Goal: Task Accomplishment & Management: Complete application form

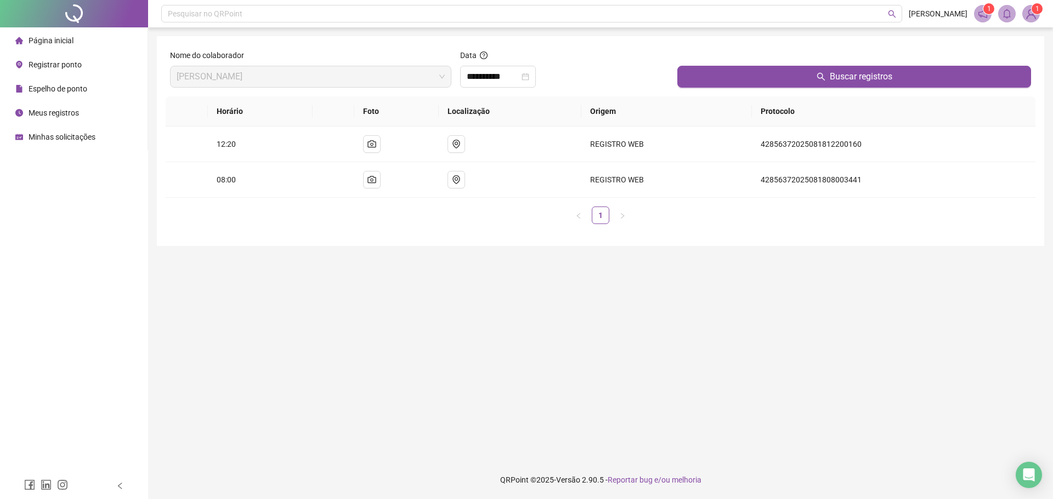
click at [66, 109] on span "Meus registros" at bounding box center [54, 113] width 50 height 9
click at [69, 89] on span "Espelho de ponto" at bounding box center [58, 88] width 59 height 9
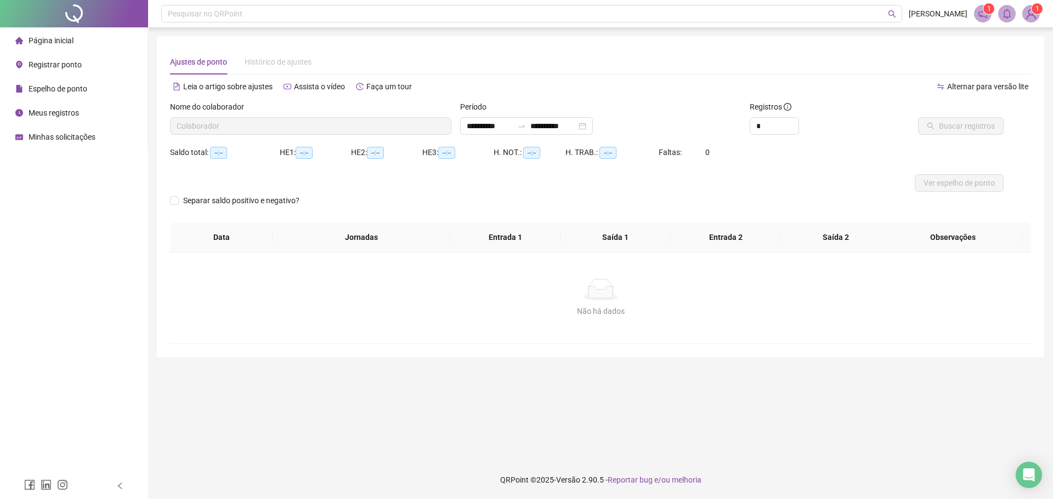
type input "**********"
click at [935, 130] on button "Buscar registros" at bounding box center [961, 126] width 86 height 18
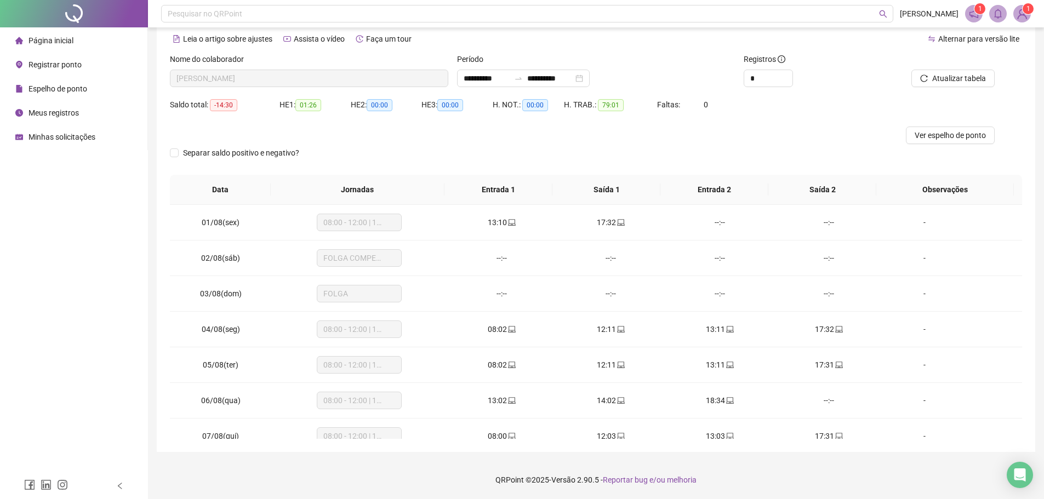
click at [526, 124] on div "H. NOT.: 00:00" at bounding box center [528, 111] width 71 height 31
click at [581, 123] on div "H. TRAB.: 79:01" at bounding box center [610, 111] width 93 height 31
click at [950, 131] on span "Ver espelho de ponto" at bounding box center [950, 135] width 71 height 12
click at [392, 132] on div at bounding box center [489, 136] width 639 height 18
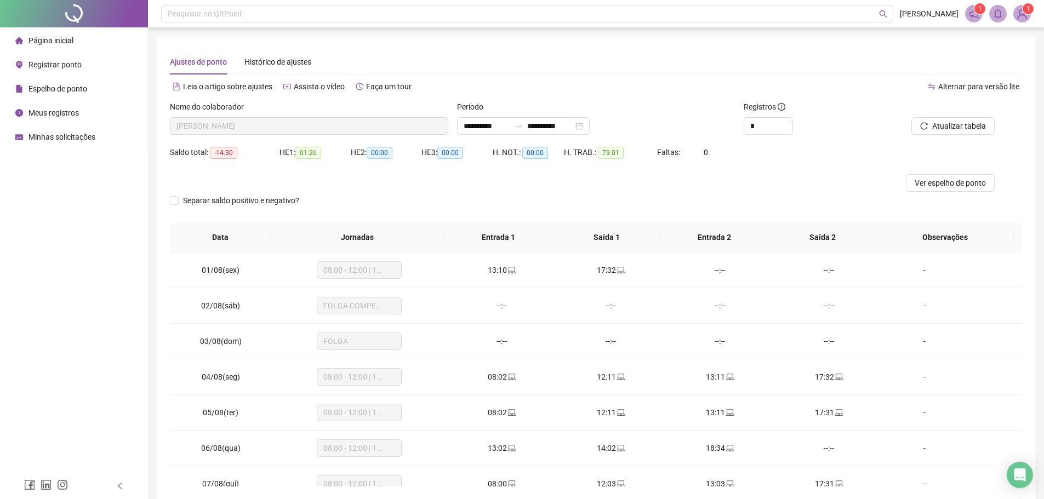
click at [72, 65] on span "Registrar ponto" at bounding box center [55, 64] width 53 height 9
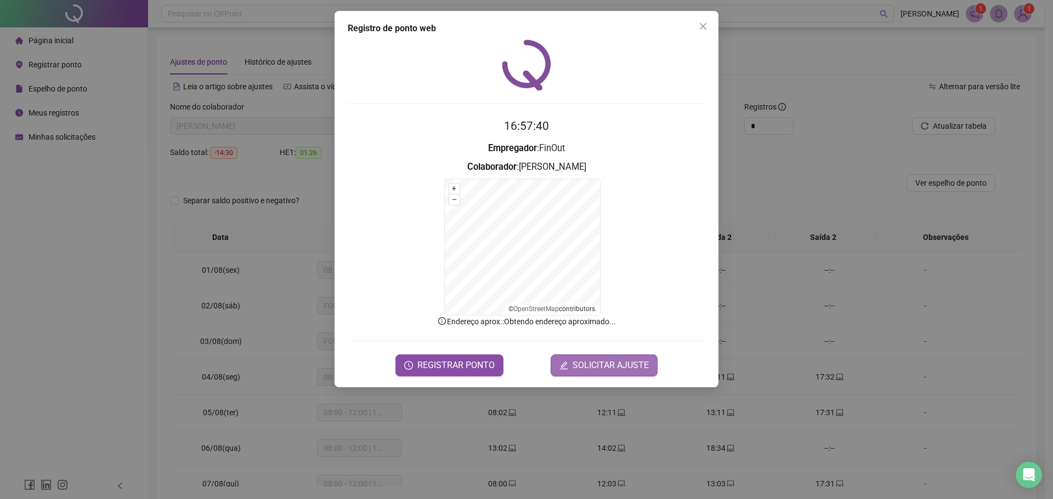
click at [615, 360] on span "SOLICITAR AJUSTE" at bounding box center [610, 365] width 76 height 13
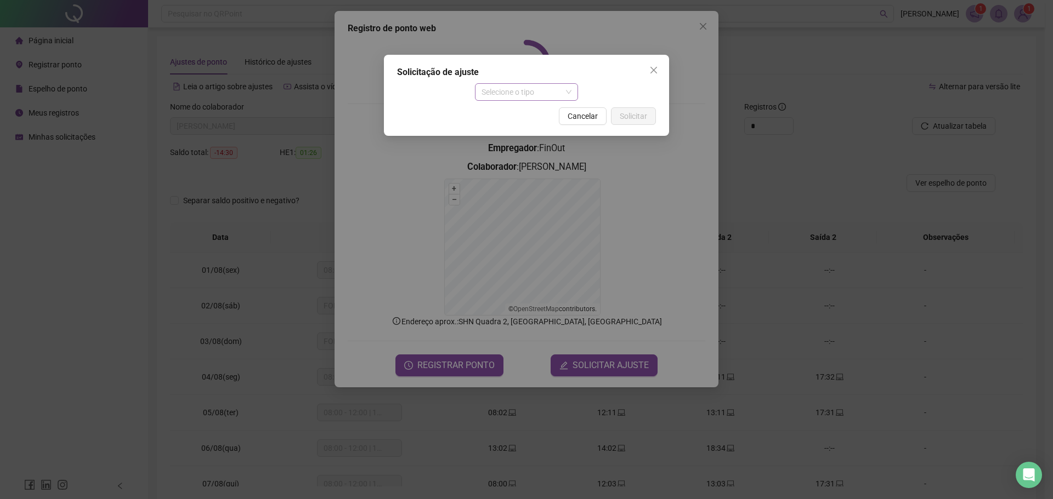
click at [523, 91] on span "Selecione o tipo" at bounding box center [526, 92] width 90 height 16
click at [539, 114] on div "Ajuste manual" at bounding box center [527, 114] width 86 height 12
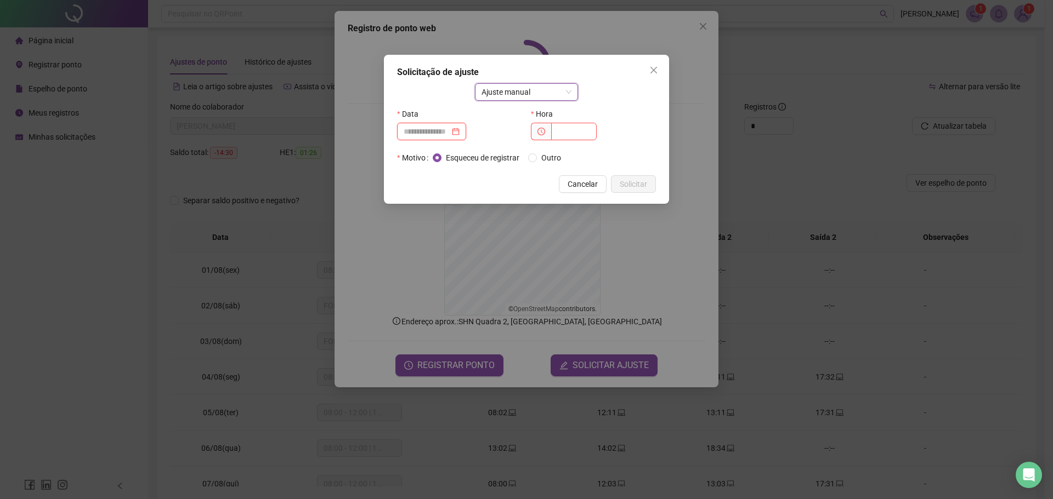
click at [446, 128] on input at bounding box center [427, 132] width 46 height 12
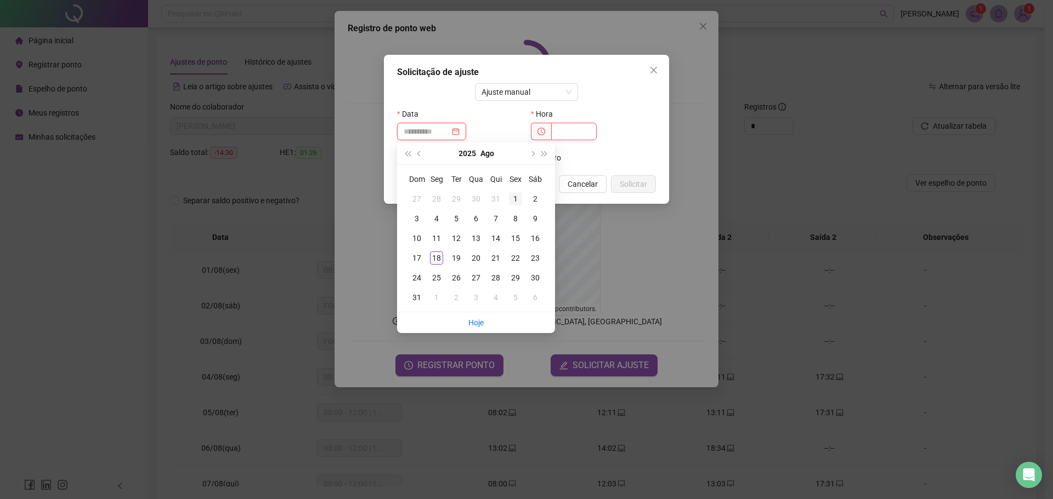
type input "**********"
drag, startPoint x: 517, startPoint y: 201, endPoint x: 524, endPoint y: 187, distance: 15.2
click at [518, 201] on div "1" at bounding box center [515, 198] width 13 height 13
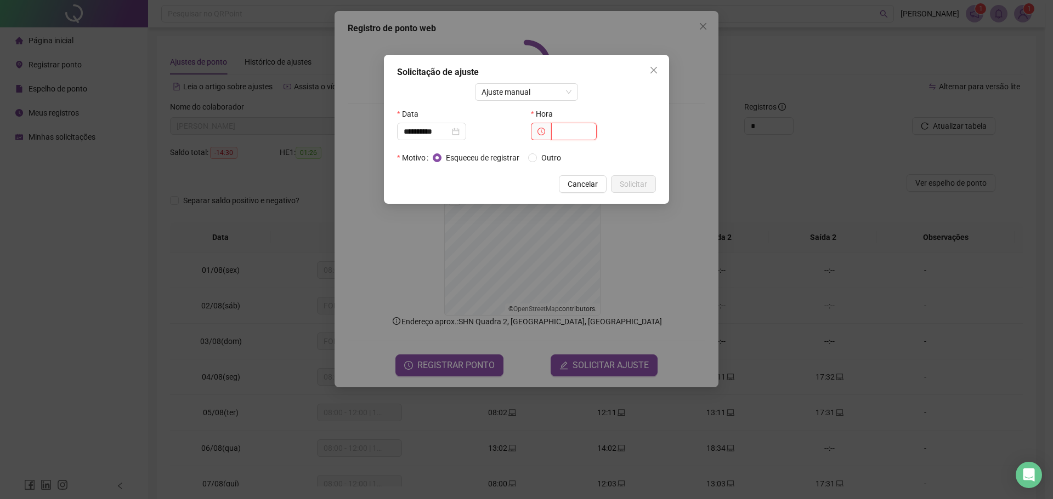
click at [571, 130] on input "text" at bounding box center [574, 132] width 46 height 18
type input "*****"
click at [649, 185] on button "Solicitar" at bounding box center [633, 184] width 45 height 18
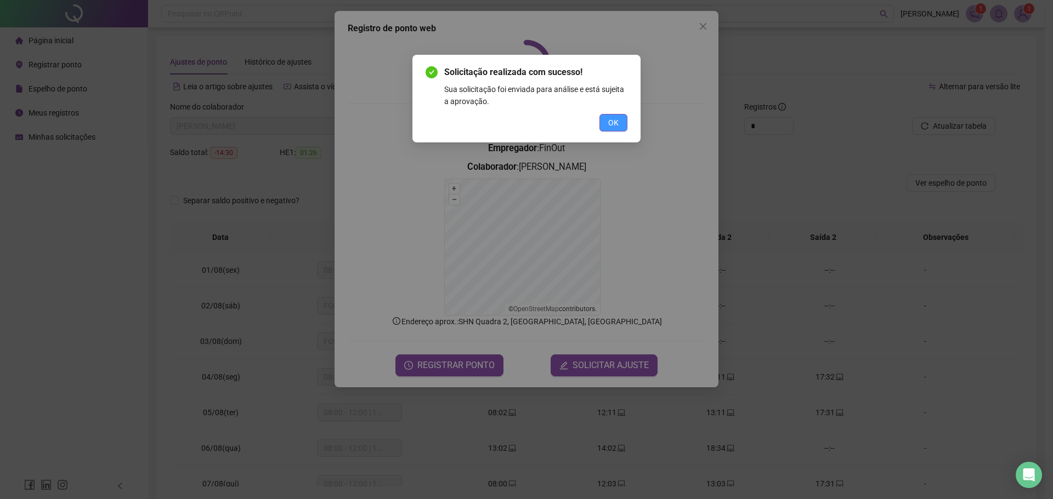
click at [620, 123] on button "OK" at bounding box center [613, 123] width 28 height 18
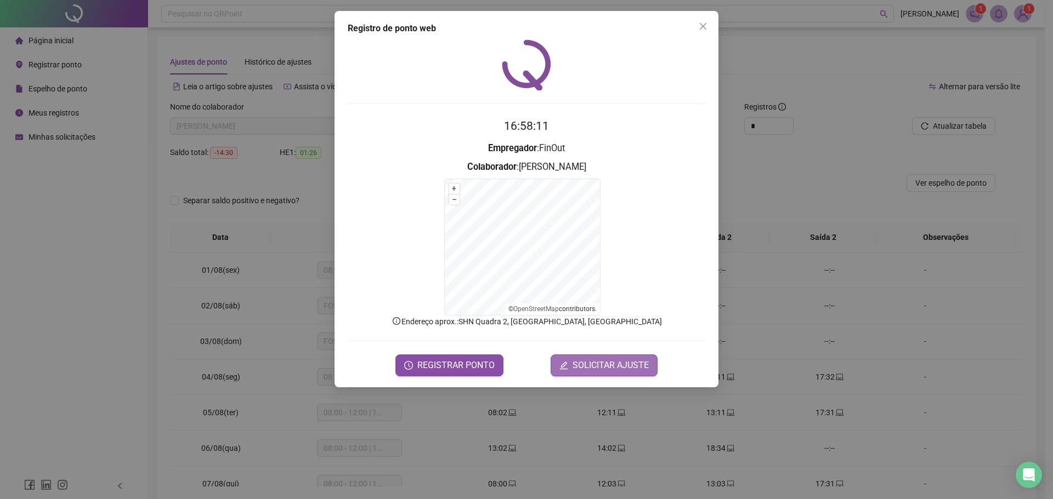
click at [611, 370] on span "SOLICITAR AJUSTE" at bounding box center [610, 365] width 76 height 13
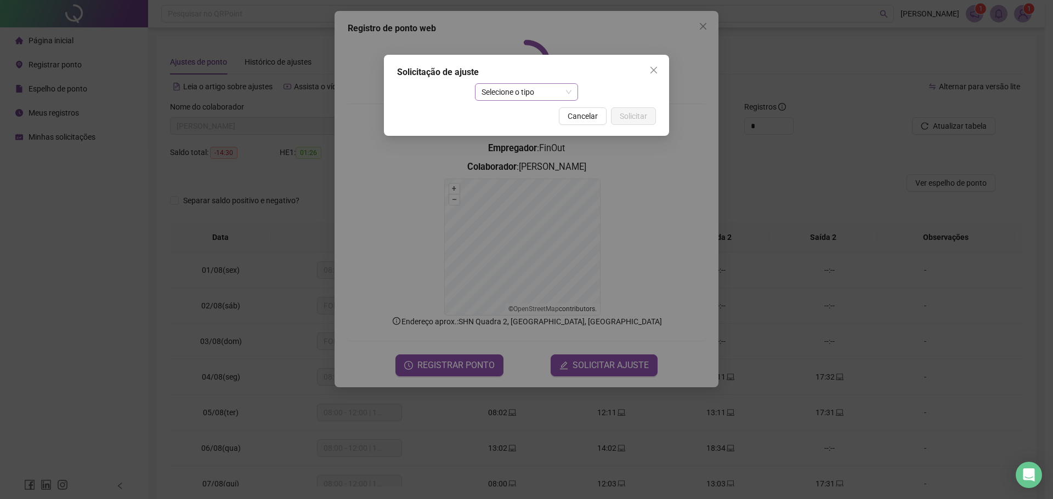
click at [533, 96] on span "Selecione o tipo" at bounding box center [526, 92] width 90 height 16
click at [533, 116] on div "Ajuste manual" at bounding box center [527, 114] width 86 height 12
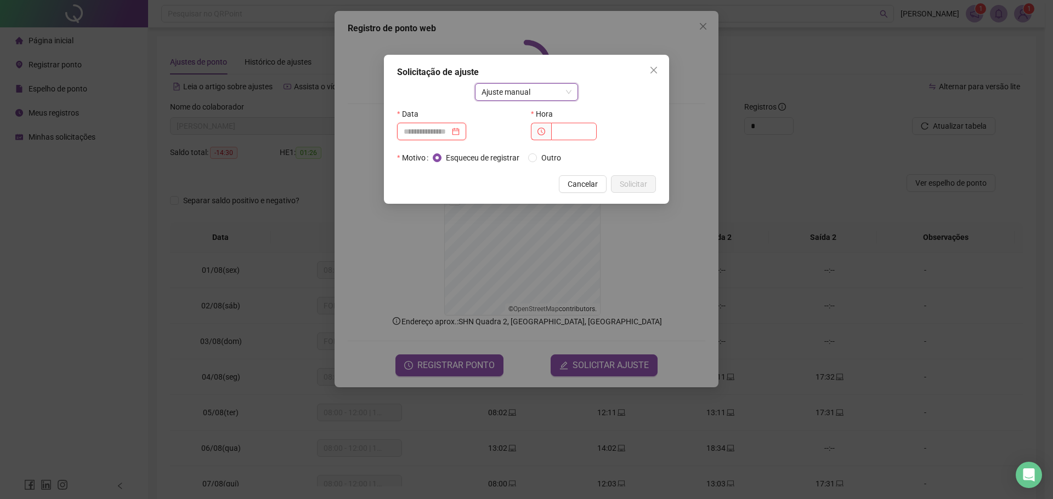
click at [438, 130] on input at bounding box center [427, 132] width 46 height 12
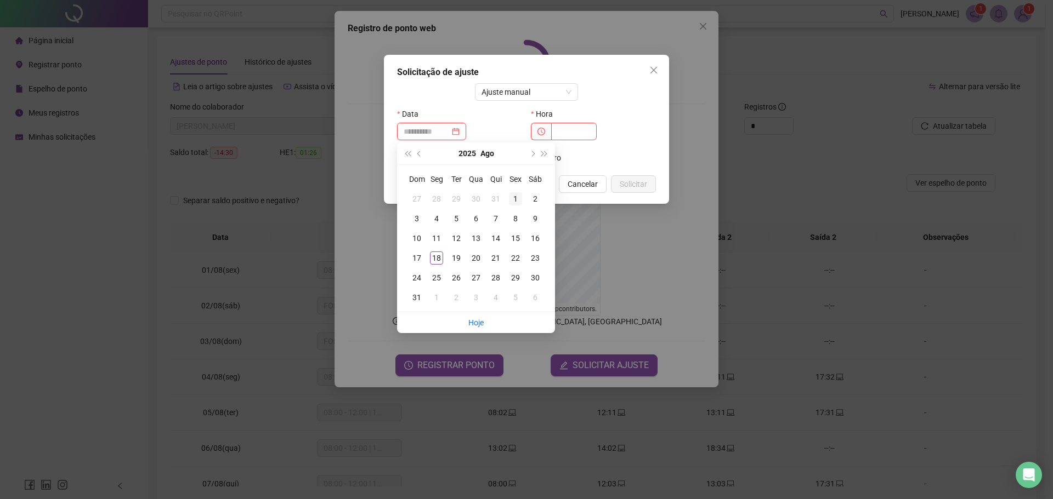
type input "**********"
click at [515, 203] on div "1" at bounding box center [515, 198] width 13 height 13
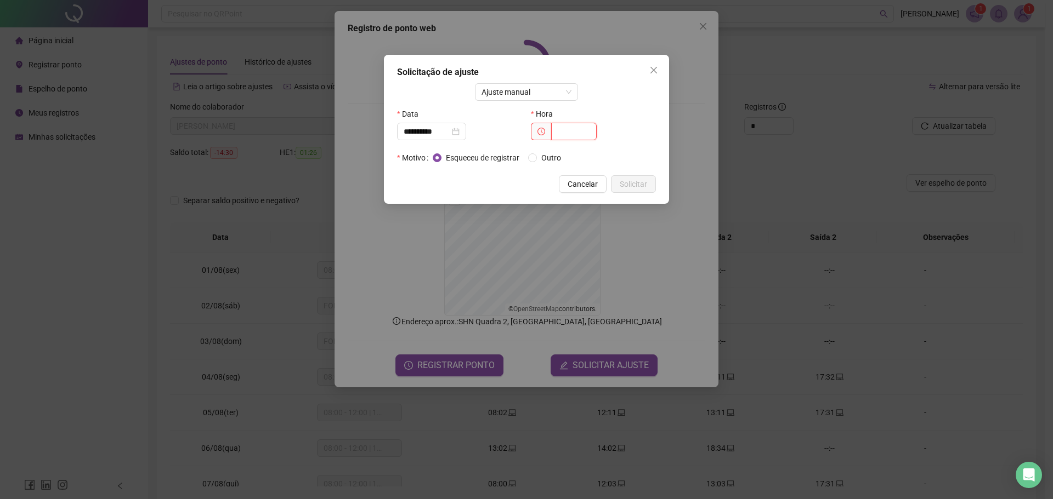
click at [565, 130] on input "text" at bounding box center [574, 132] width 46 height 18
type input "*****"
click at [643, 188] on span "Solicitar" at bounding box center [633, 184] width 27 height 12
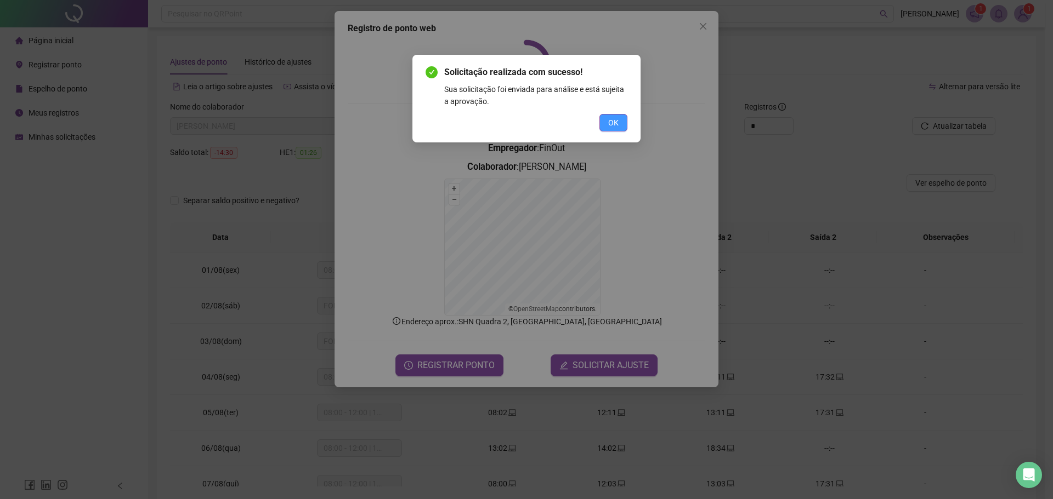
click at [610, 123] on span "OK" at bounding box center [613, 123] width 10 height 12
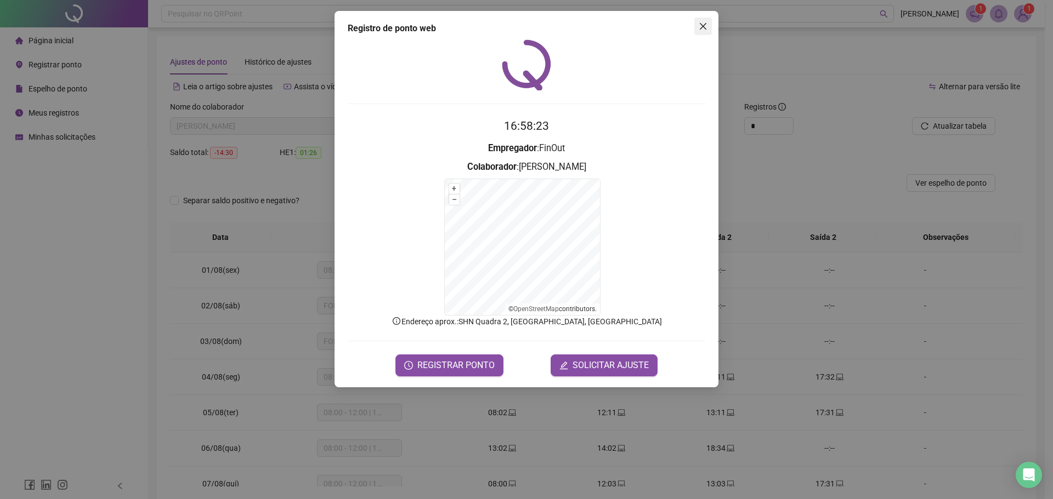
click at [705, 22] on icon "close" at bounding box center [702, 26] width 9 height 9
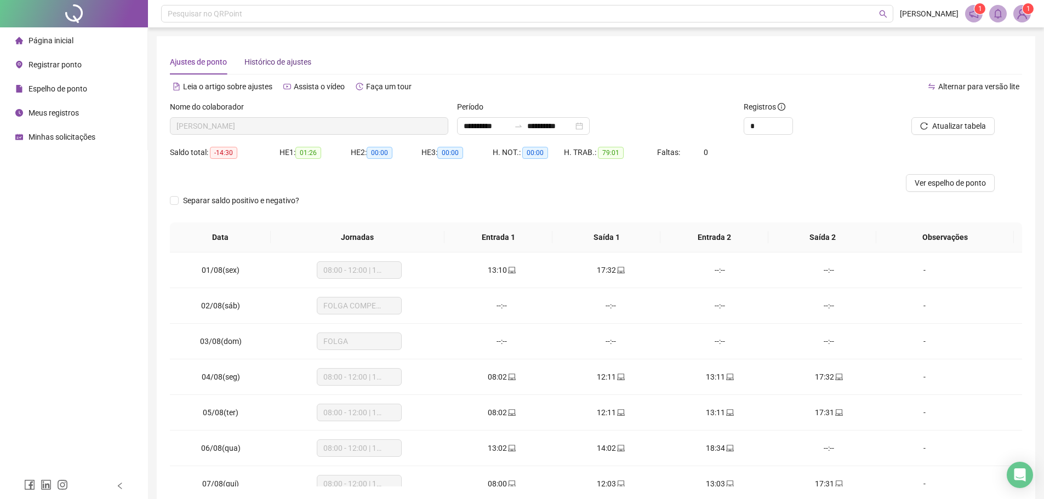
click at [268, 60] on span "Histórico de ajustes" at bounding box center [278, 62] width 67 height 9
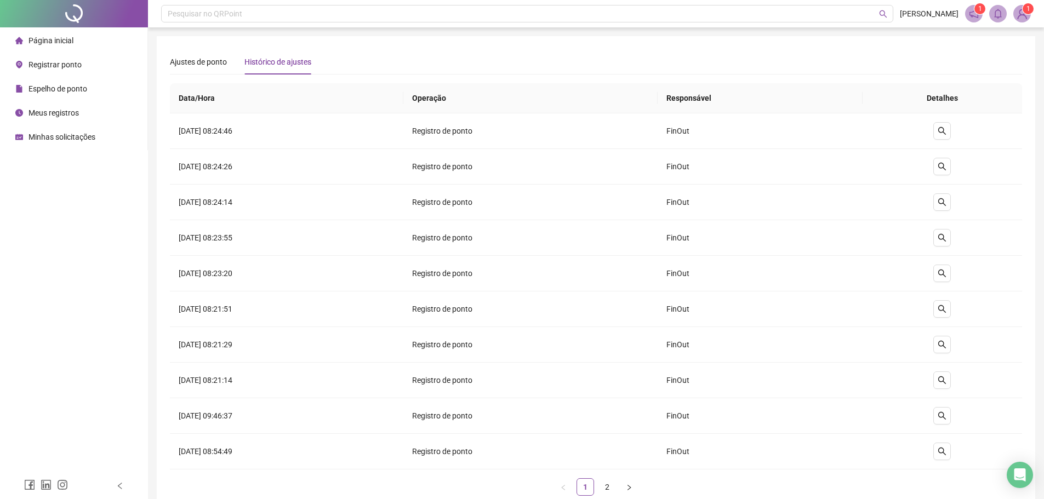
click at [578, 49] on div "Ajustes de ponto Histórico de ajustes" at bounding box center [596, 61] width 853 height 25
click at [59, 43] on span "Página inicial" at bounding box center [51, 40] width 45 height 9
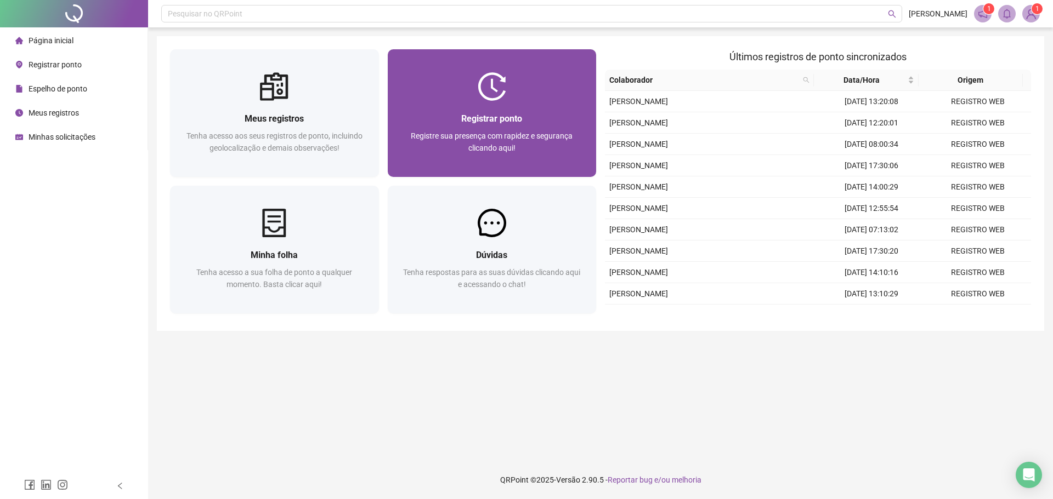
click at [468, 111] on div "Registrar ponto Registre sua presença com rapidez e segurança clicando aqui!" at bounding box center [492, 139] width 209 height 76
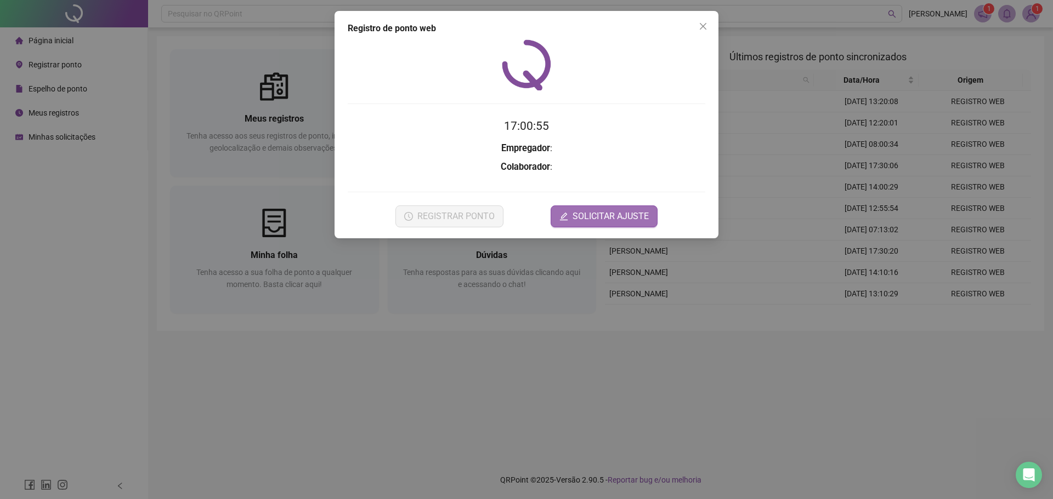
click at [599, 214] on span "SOLICITAR AJUSTE" at bounding box center [610, 216] width 76 height 13
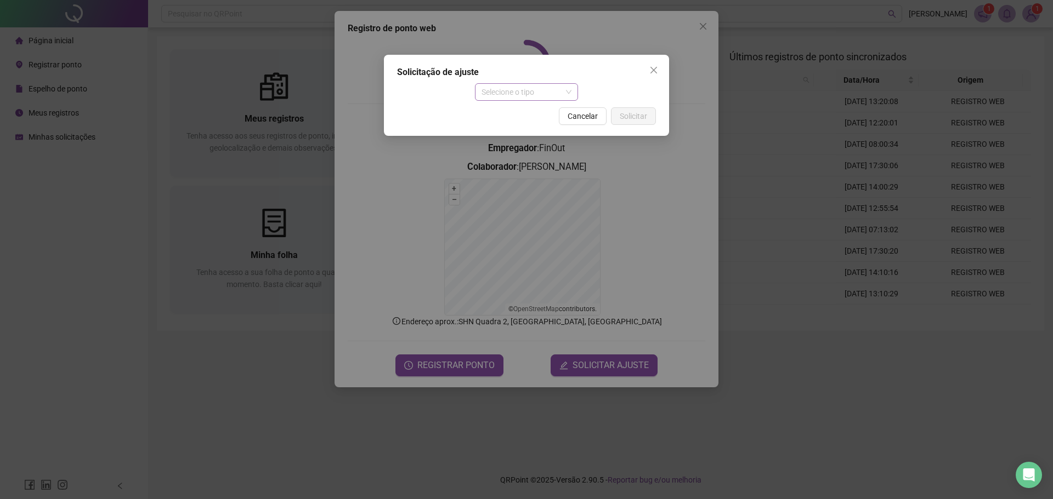
click at [519, 89] on span "Selecione o tipo" at bounding box center [526, 92] width 90 height 16
click at [538, 111] on div "Ajuste manual" at bounding box center [527, 114] width 86 height 12
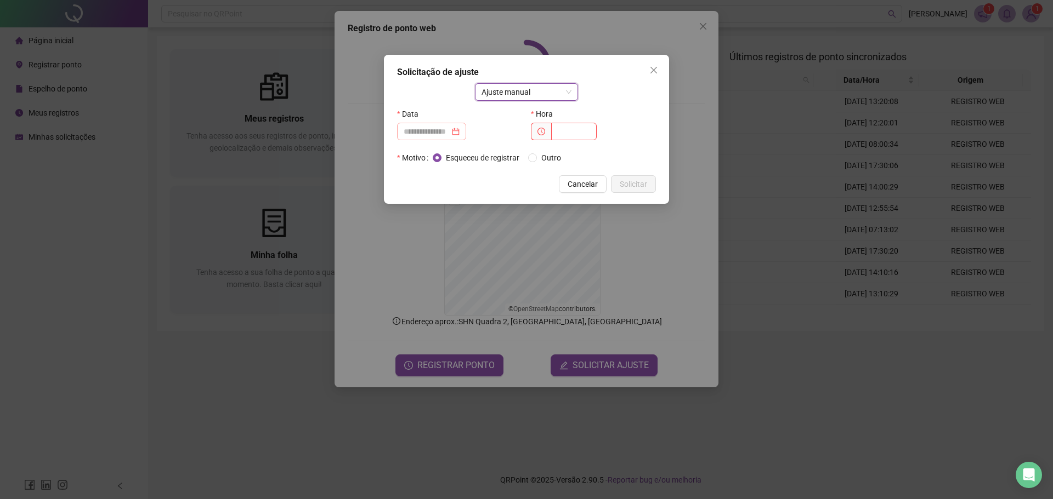
click at [453, 138] on div at bounding box center [431, 132] width 69 height 18
click at [442, 128] on input at bounding box center [427, 132] width 46 height 12
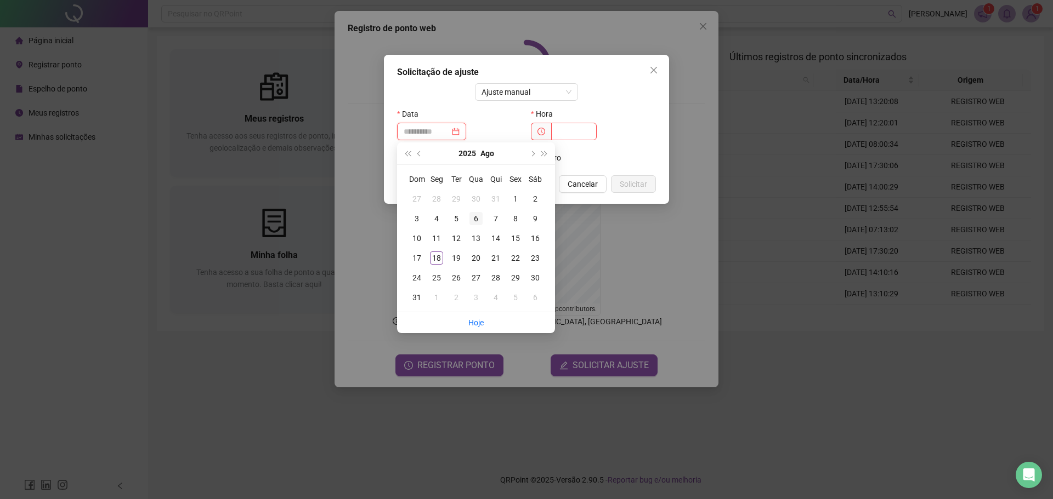
type input "**********"
click at [477, 218] on div "6" at bounding box center [475, 218] width 13 height 13
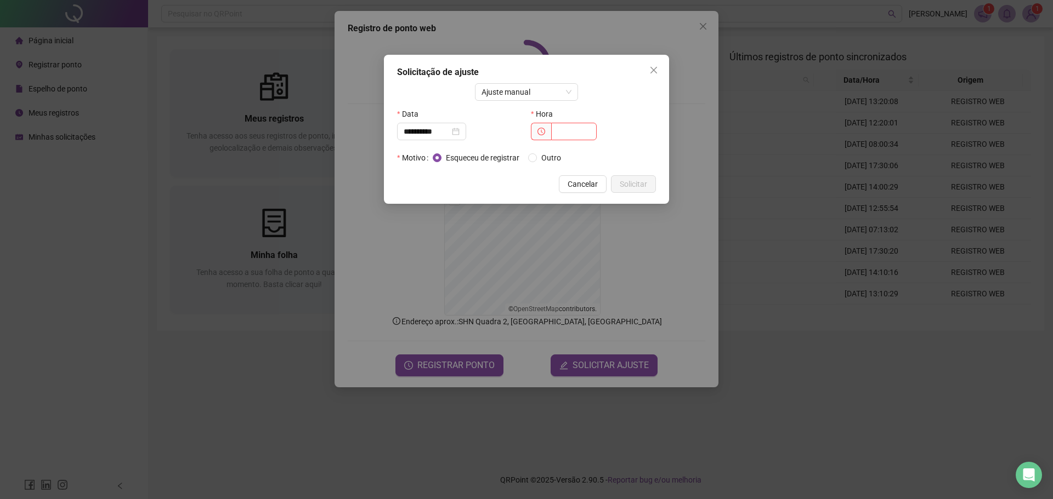
click at [577, 122] on div "Hora" at bounding box center [593, 114] width 125 height 18
click at [576, 122] on div "Hora" at bounding box center [593, 114] width 125 height 18
click at [576, 131] on input "text" at bounding box center [574, 132] width 46 height 18
type input "*****"
click at [644, 179] on span "Solicitar" at bounding box center [633, 184] width 27 height 12
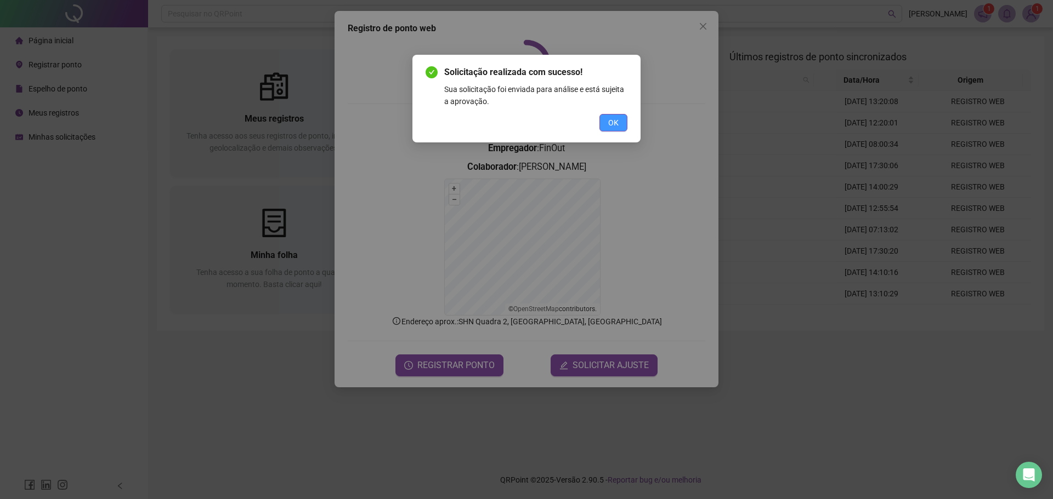
click at [611, 124] on span "OK" at bounding box center [613, 123] width 10 height 12
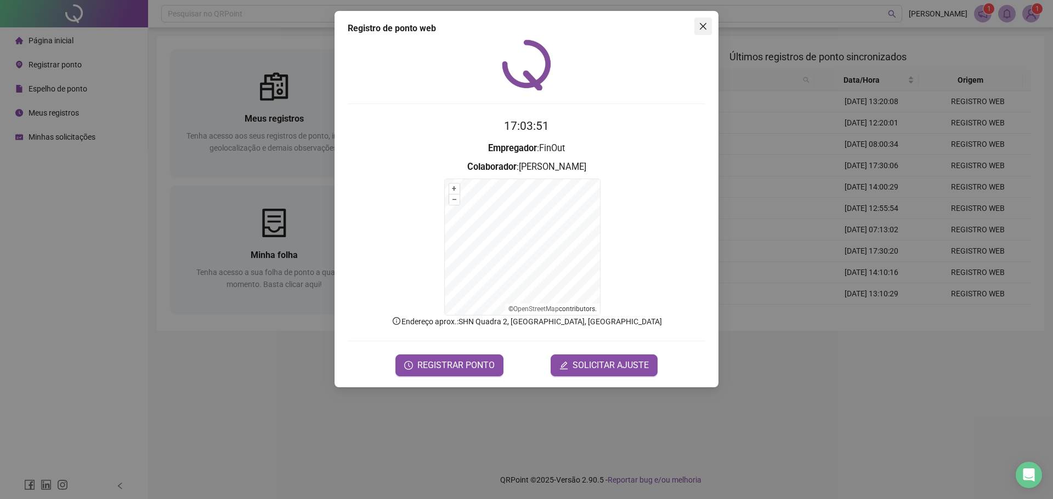
click at [700, 23] on icon "close" at bounding box center [703, 26] width 7 height 7
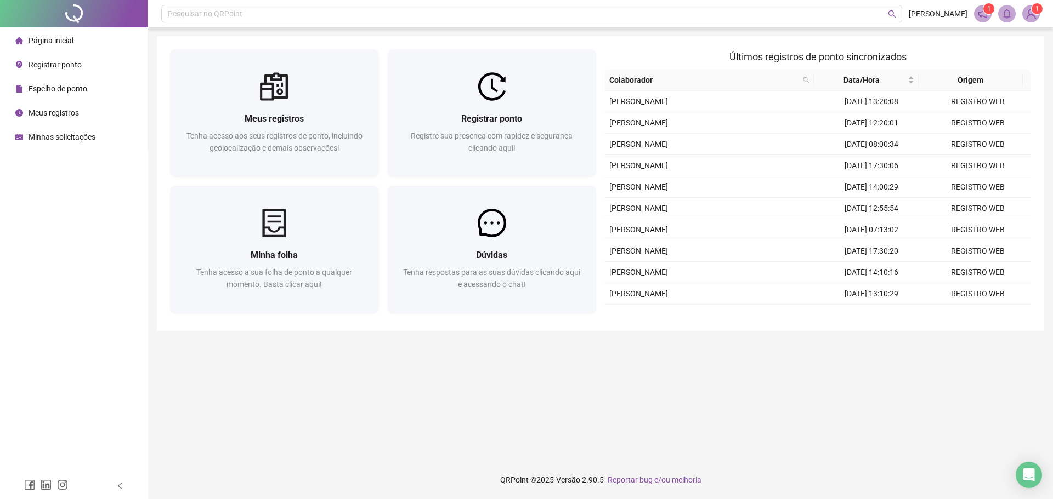
drag, startPoint x: 689, startPoint y: 411, endPoint x: 488, endPoint y: 397, distance: 201.2
click at [683, 411] on main "Meus registros Tenha acesso aos seus registros de ponto, incluindo geolocalizaç…" at bounding box center [600, 244] width 887 height 416
drag, startPoint x: 433, startPoint y: 406, endPoint x: 70, endPoint y: 146, distance: 445.9
click at [415, 401] on main "Meus registros Tenha acesso aos seus registros de ponto, incluindo geolocalizaç…" at bounding box center [600, 244] width 887 height 416
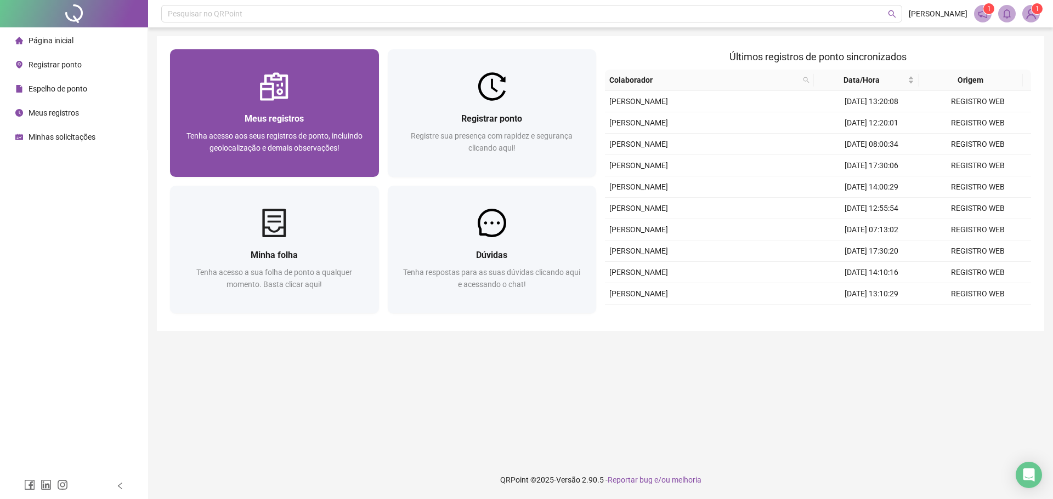
click at [269, 110] on div "Meus registros Tenha acesso aos seus registros de ponto, incluindo geolocalizaç…" at bounding box center [274, 139] width 209 height 76
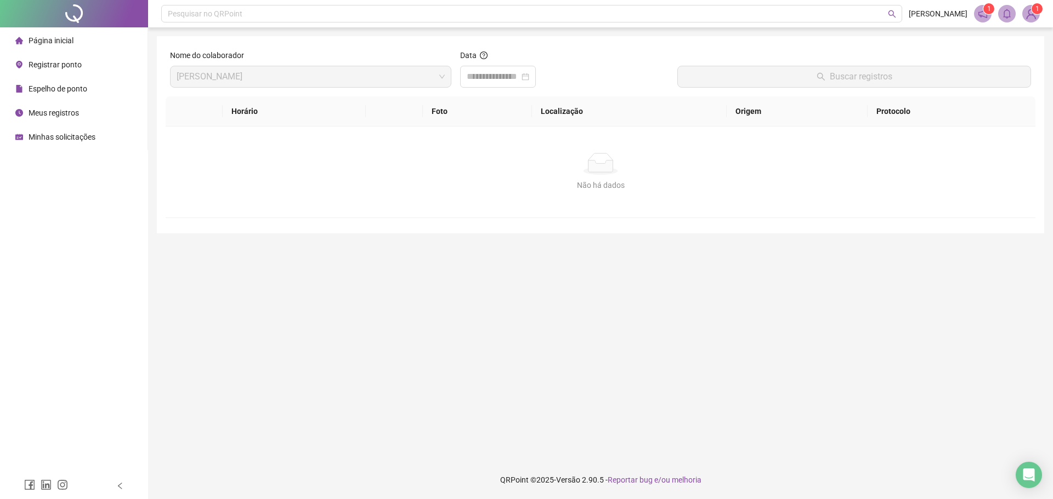
click at [517, 363] on main "Nome do colaborador [PERSON_NAME] Data Buscar registros Horário Foto Localizaçã…" at bounding box center [600, 244] width 887 height 416
click at [411, 353] on main "Nome do colaborador [PERSON_NAME] Data Buscar registros Horário Foto Localizaçã…" at bounding box center [600, 244] width 887 height 416
click at [582, 67] on div at bounding box center [564, 77] width 209 height 22
